Goal: Task Accomplishment & Management: Use online tool/utility

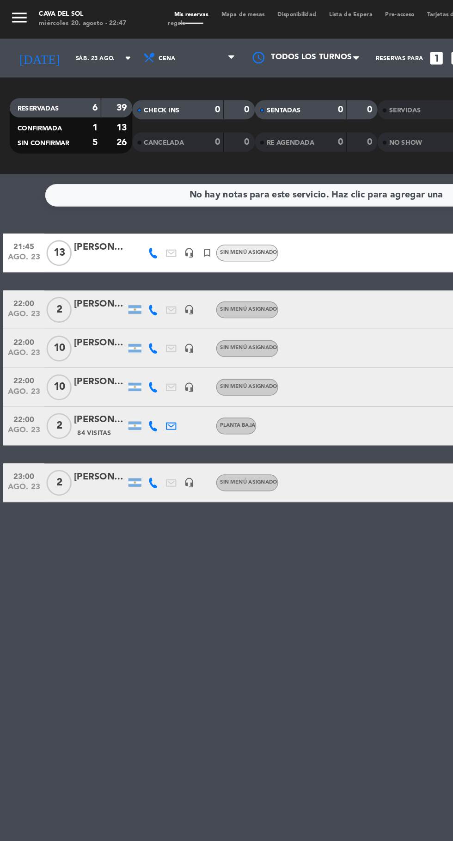
click at [167, 10] on span "Mapa de mesas" at bounding box center [174, 10] width 40 height 4
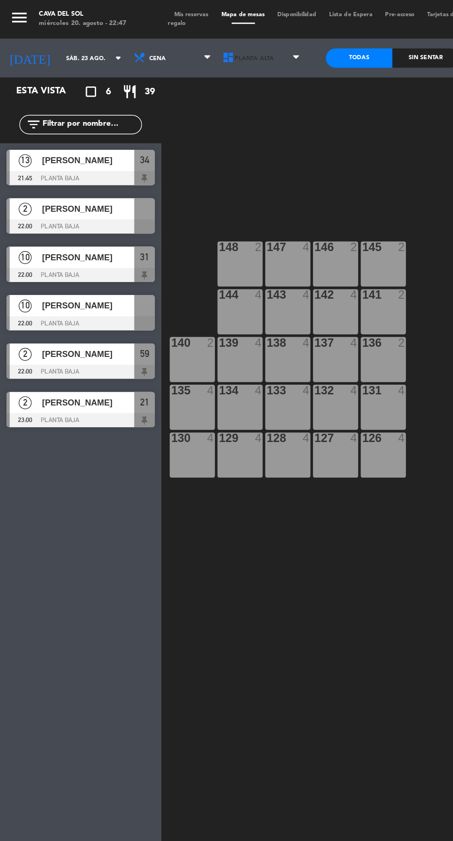
click at [196, 41] on span "Planta Alta" at bounding box center [188, 41] width 64 height 20
click at [185, 81] on ng-component "menu Cava del Sol [DATE] 20. agosto - 22:47 Mis reservas Mapa de mesas Disponib…" at bounding box center [226, 420] width 453 height 840
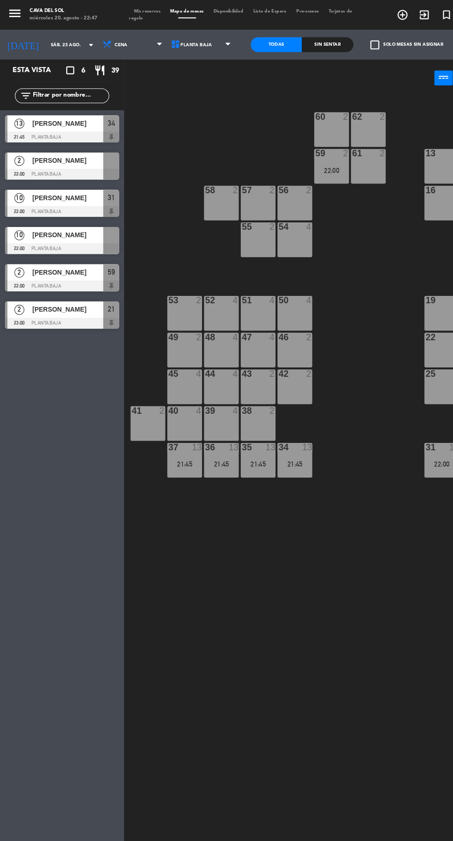
scroll to position [0, 1]
click at [57, 221] on span "[PERSON_NAME]" at bounding box center [63, 219] width 66 height 10
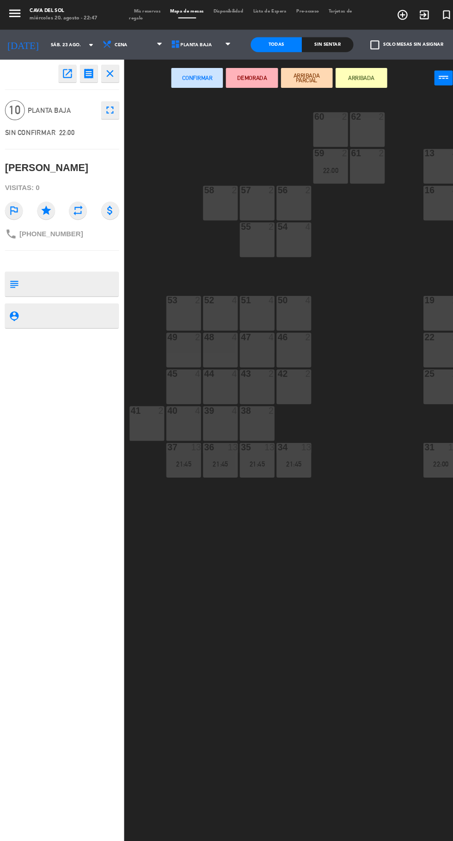
click at [239, 322] on div "47 4" at bounding box center [239, 326] width 32 height 32
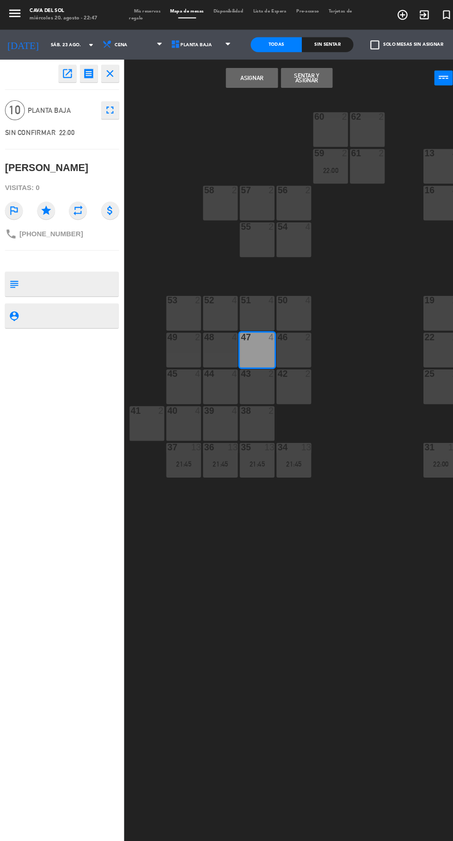
click at [191, 314] on div "48" at bounding box center [190, 314] width 0 height 8
click at [168, 318] on div at bounding box center [171, 314] width 15 height 8
click at [229, 74] on button "Asignar" at bounding box center [234, 72] width 48 height 19
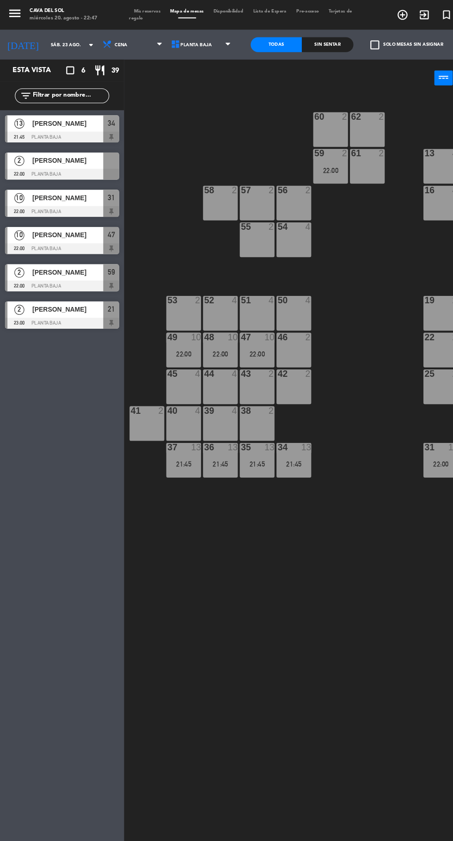
click at [74, 149] on span "[PERSON_NAME]" at bounding box center [63, 150] width 66 height 10
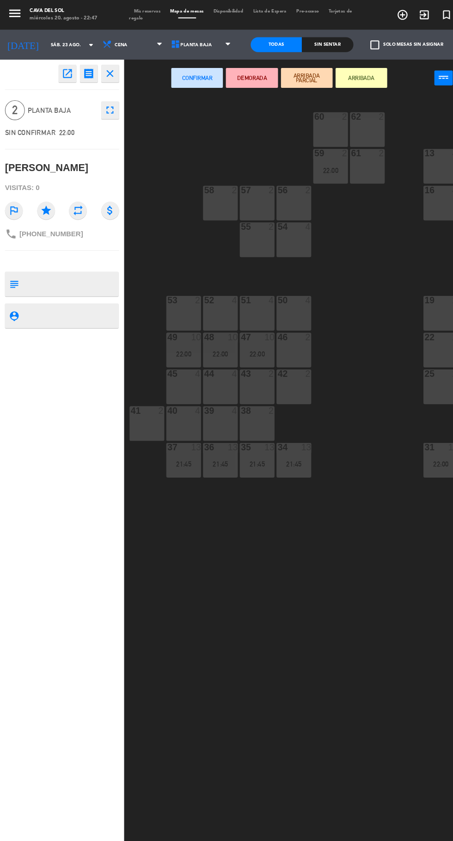
click at [272, 189] on div "56 2" at bounding box center [274, 189] width 32 height 32
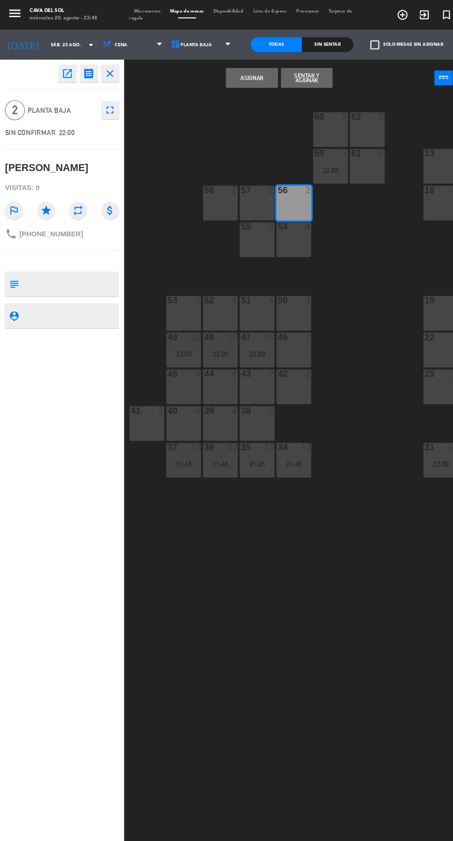
click at [228, 70] on button "Asignar" at bounding box center [234, 72] width 48 height 19
